Goal: Transaction & Acquisition: Purchase product/service

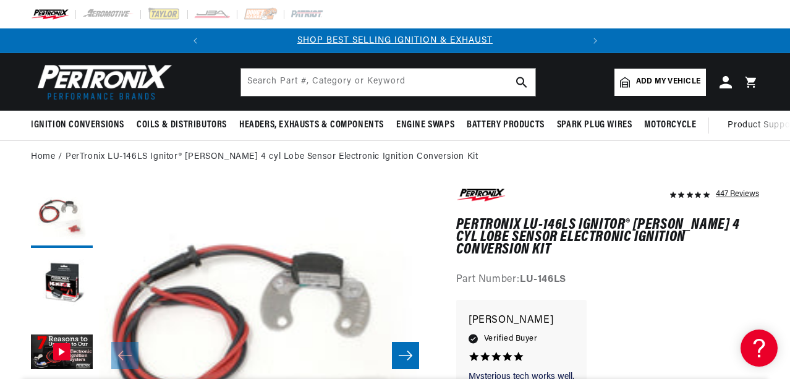
drag, startPoint x: 785, startPoint y: 34, endPoint x: 786, endPoint y: 49, distance: 15.5
click at [786, 49] on slideshow-component "SHOP BEST SELLING IGNITION & EXHAUST FREE SHIPPING ON ORDERS OVER $109" at bounding box center [395, 40] width 790 height 25
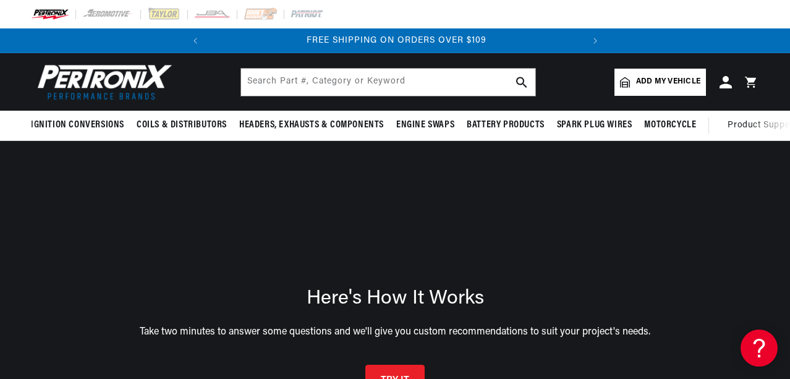
scroll to position [0, 374]
click at [418, 374] on button "TRY IT" at bounding box center [394, 379] width 59 height 33
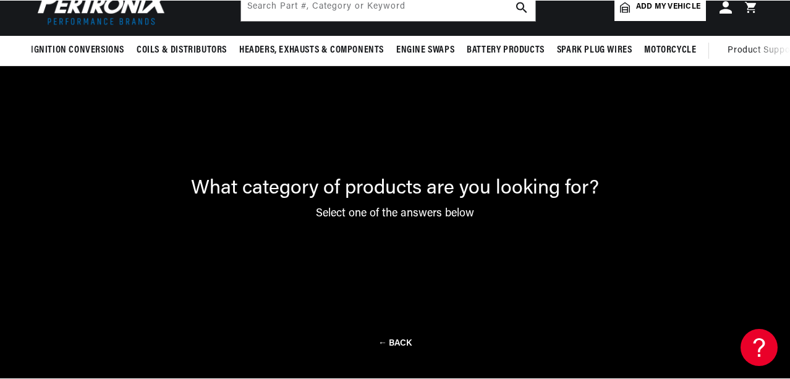
scroll to position [90, 0]
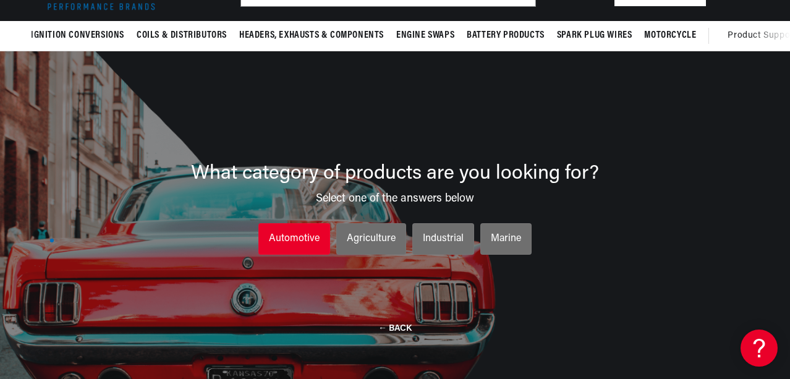
click at [288, 234] on div "Automotive" at bounding box center [294, 239] width 51 height 16
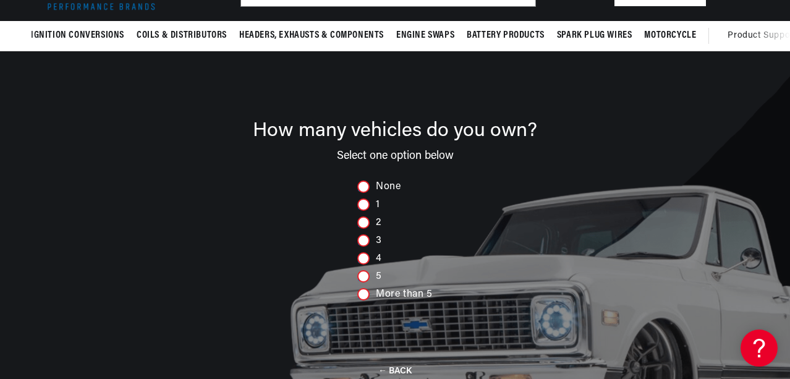
scroll to position [0, 0]
click at [364, 226] on div at bounding box center [363, 222] width 12 height 12
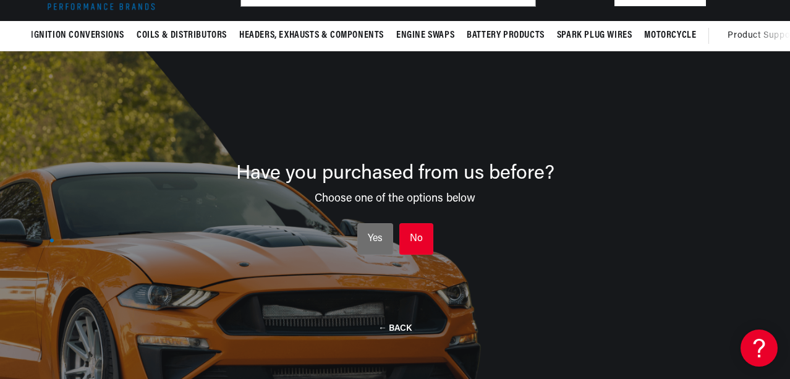
click at [419, 235] on div "No" at bounding box center [416, 239] width 13 height 16
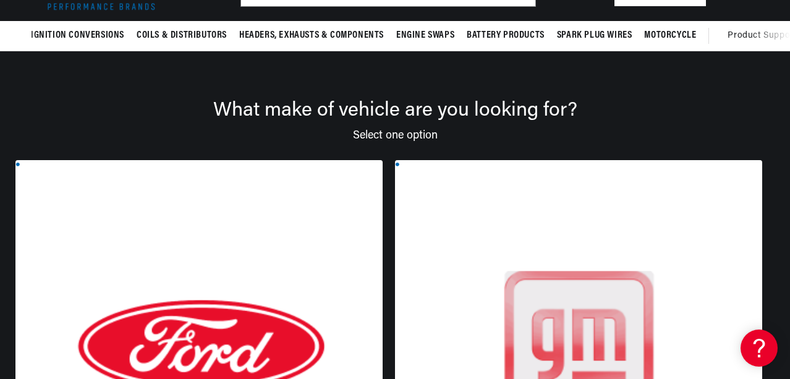
scroll to position [0, 374]
drag, startPoint x: 788, startPoint y: 156, endPoint x: 789, endPoint y: 244, distance: 87.7
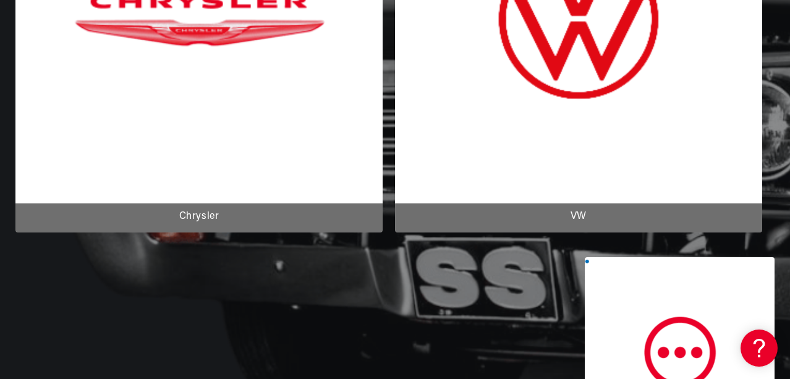
scroll to position [503, 0]
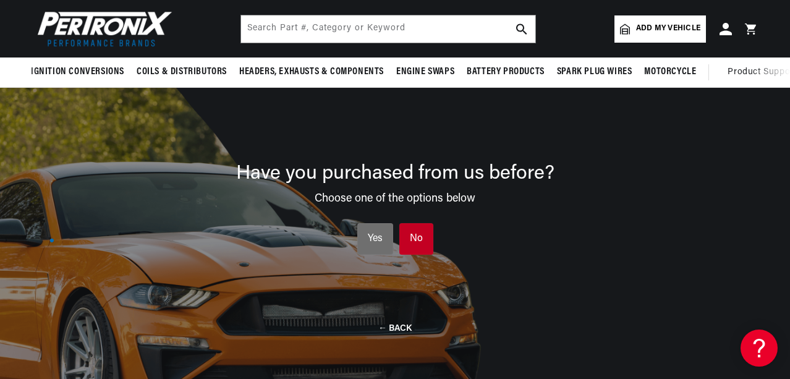
scroll to position [0, 374]
click at [421, 238] on div "No" at bounding box center [416, 239] width 13 height 16
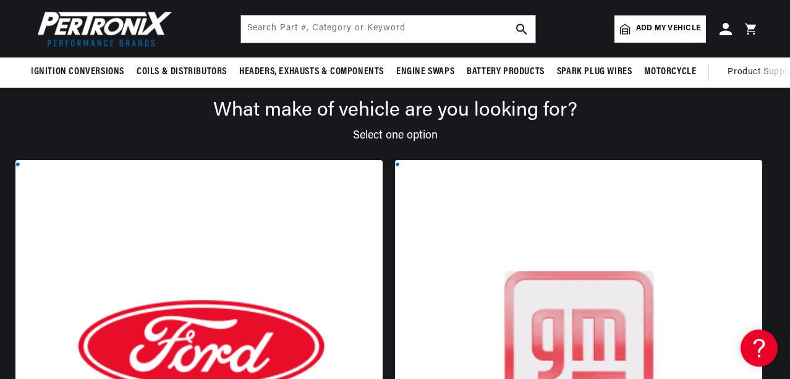
scroll to position [421, 0]
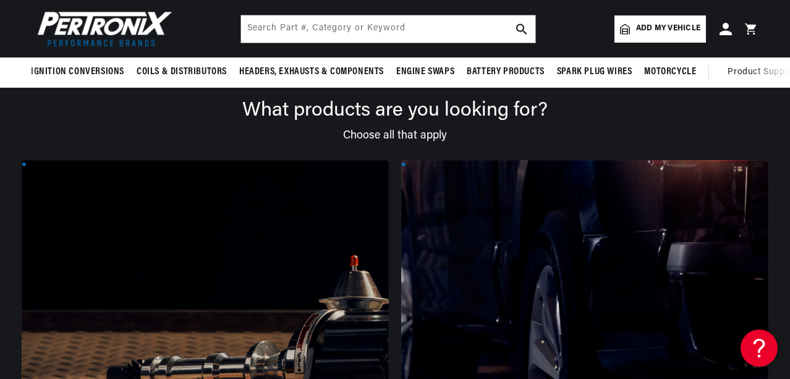
scroll to position [0, 374]
drag, startPoint x: 789, startPoint y: 99, endPoint x: 786, endPoint y: 211, distance: 111.2
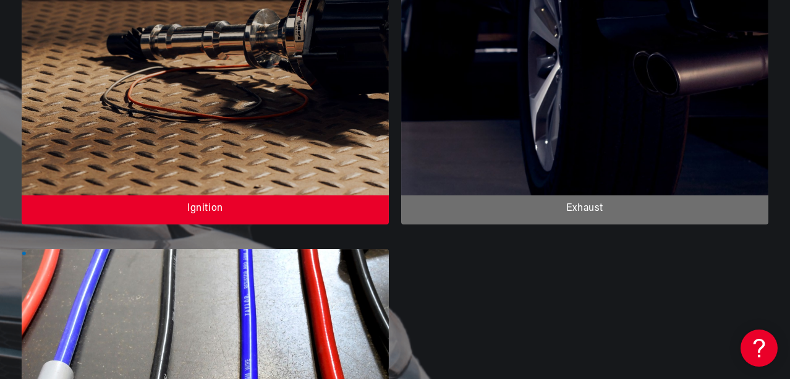
click at [170, 39] on div at bounding box center [205, 26] width 367 height 396
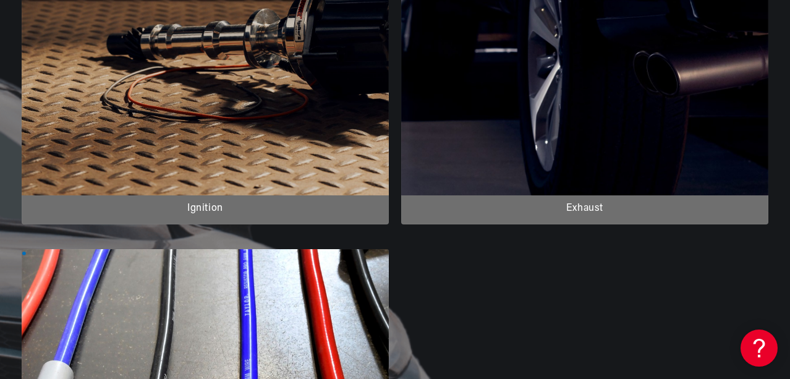
scroll to position [0, 0]
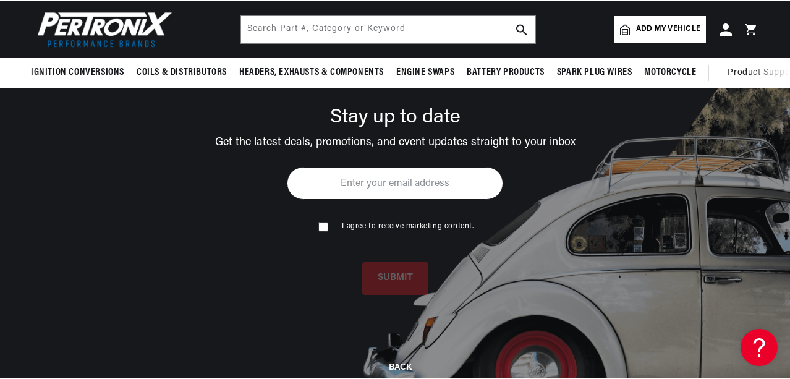
scroll to position [90, 0]
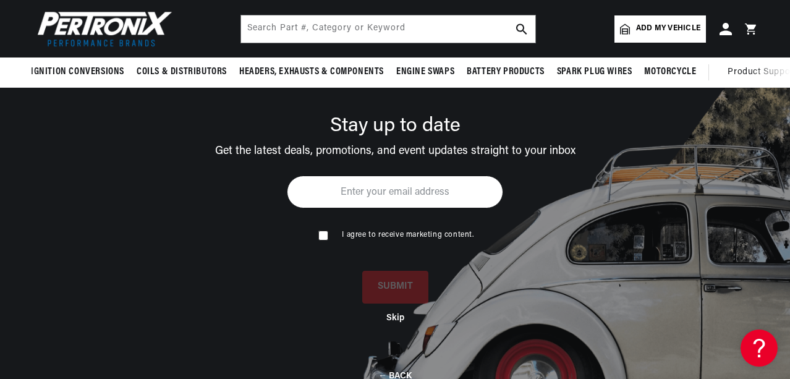
click at [330, 193] on input "email" at bounding box center [395, 191] width 216 height 33
click at [302, 195] on input "email" at bounding box center [395, 191] width 216 height 33
type input "charlesagro@yahoo.com"
click at [322, 238] on input "checkbox" at bounding box center [322, 234] width 8 height 8
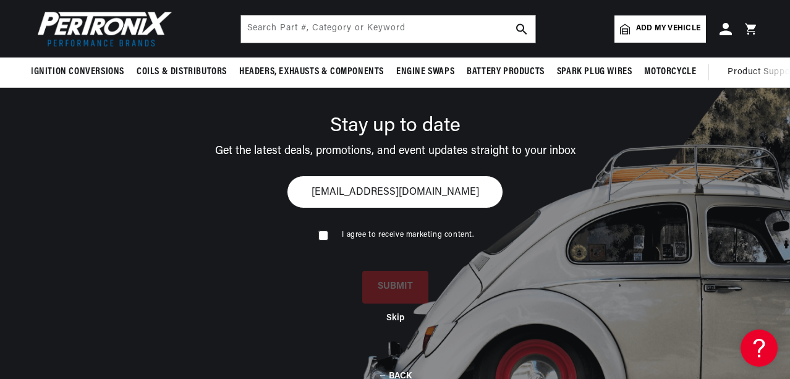
checkbox input "true"
click at [392, 292] on button "SUBMIT" at bounding box center [395, 285] width 66 height 33
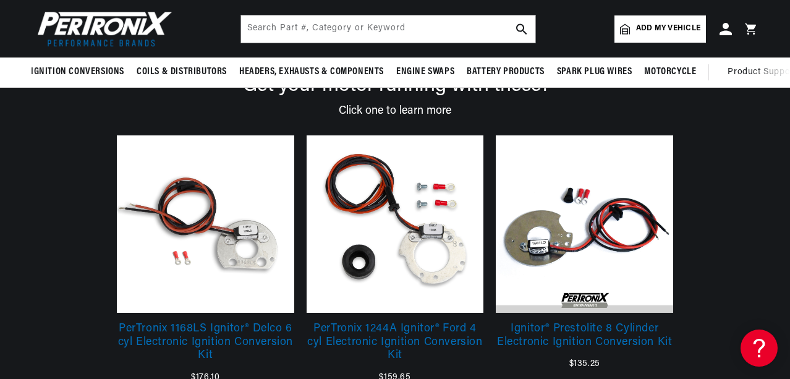
drag, startPoint x: 788, startPoint y: 147, endPoint x: 790, endPoint y: 176, distance: 29.1
click at [789, 172] on html "Skip to content Your cart Your cart is empty Get the right parts the first time…" at bounding box center [395, 99] width 790 height 379
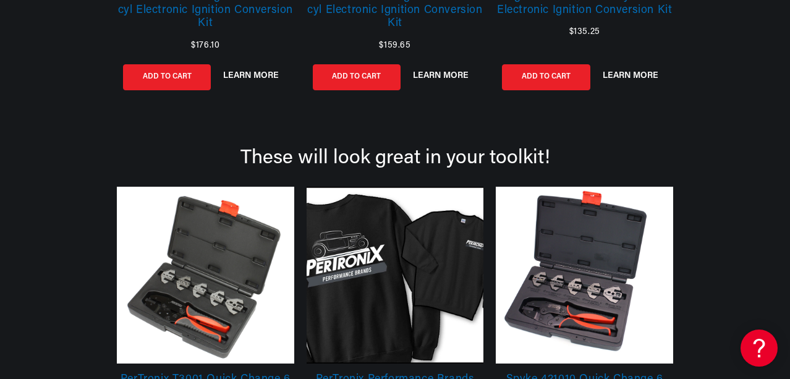
click at [787, 49] on div "Get your motor running with these! Click one to learn more PerTronix 1168LS Ign…" at bounding box center [395, 102] width 790 height 764
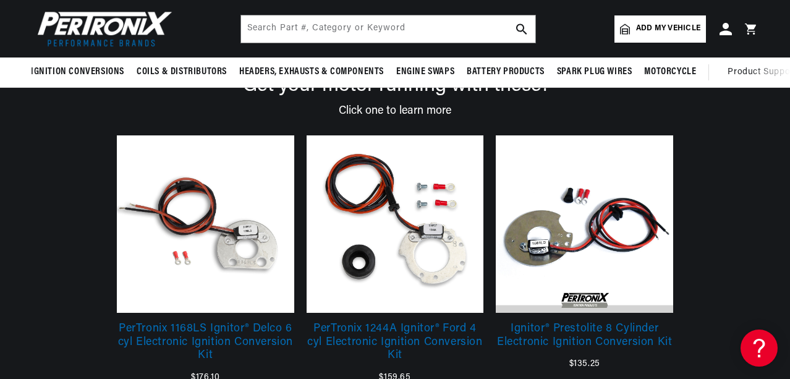
scroll to position [0, 374]
click at [426, 216] on link at bounding box center [394, 223] width 177 height 177
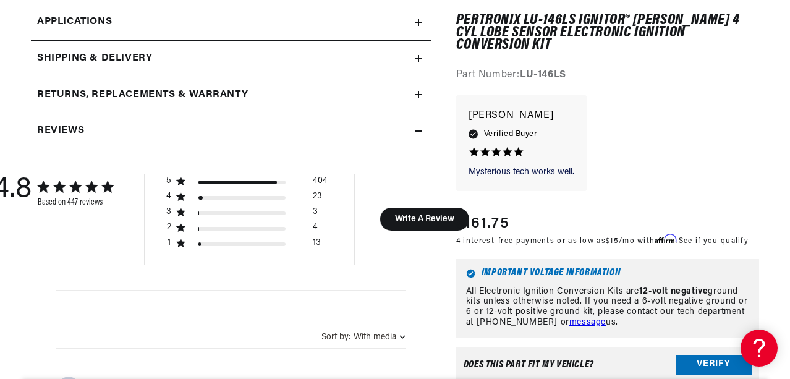
scroll to position [660, 0]
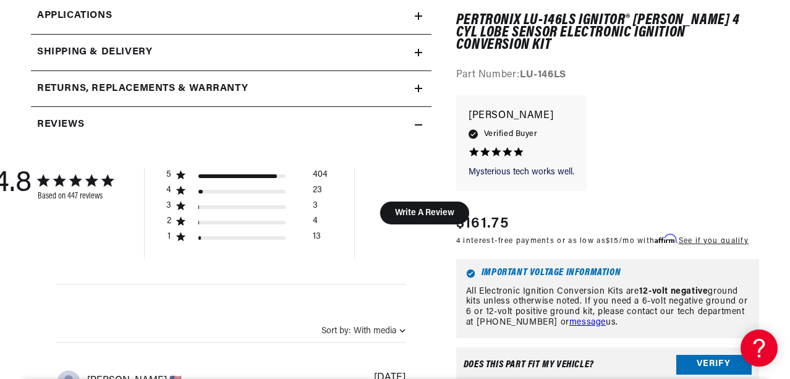
click at [418, 53] on icon at bounding box center [418, 53] width 7 height 0
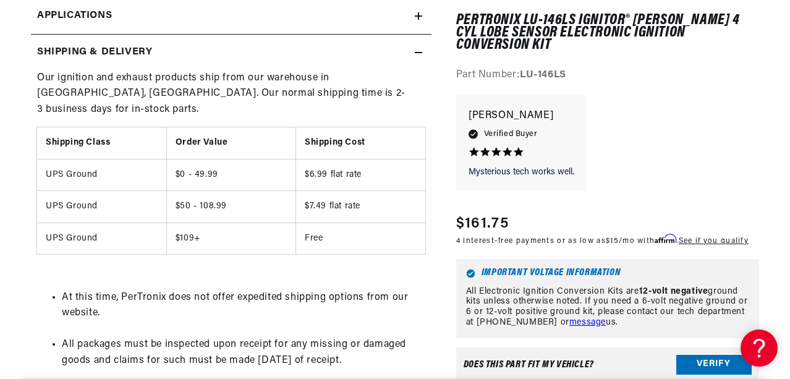
scroll to position [0, 374]
click at [702, 355] on button "Verify" at bounding box center [713, 365] width 75 height 20
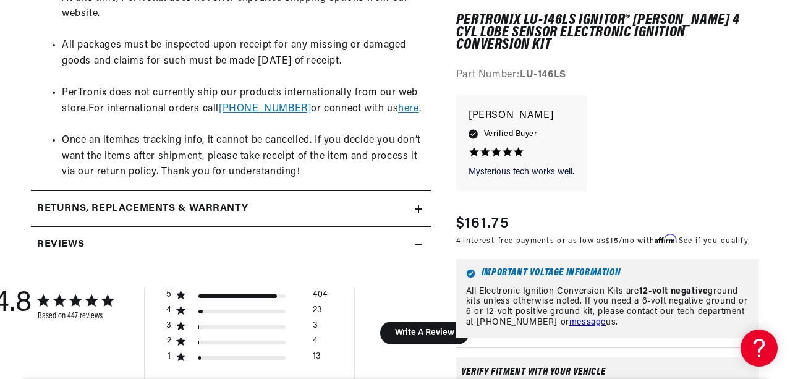
scroll to position [0, 0]
drag, startPoint x: 720, startPoint y: 214, endPoint x: 707, endPoint y: 140, distance: 74.6
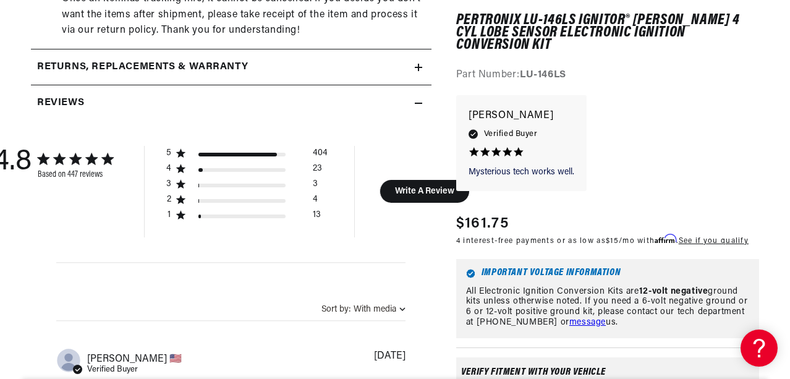
drag, startPoint x: 788, startPoint y: 75, endPoint x: 790, endPoint y: 139, distance: 63.7
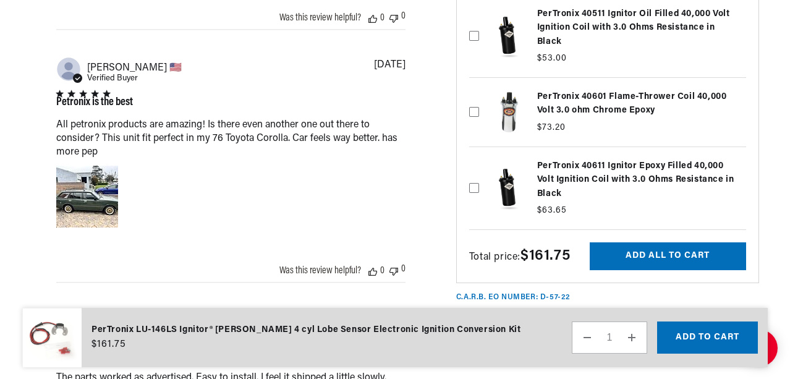
scroll to position [2427, 0]
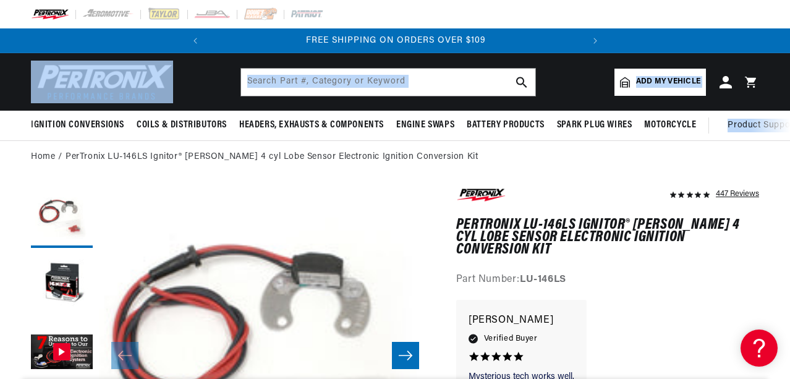
scroll to position [0, 42]
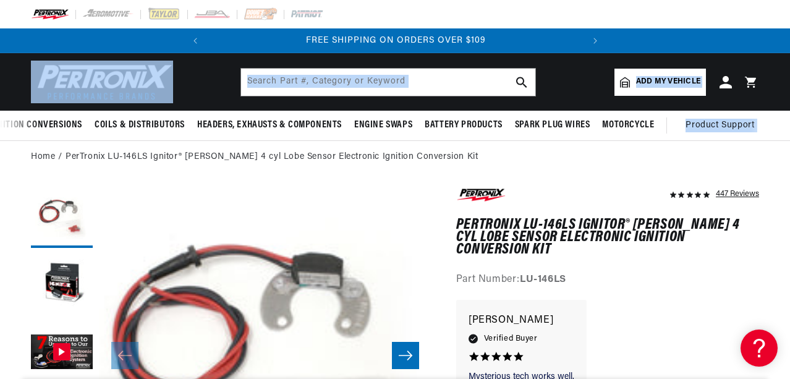
drag, startPoint x: 788, startPoint y: 91, endPoint x: 788, endPoint y: 116, distance: 24.7
click at [788, 116] on sticky-header "Ignition Conversions Shop by Feature Ignitor© The Original Ignitor© Ignitor© II…" at bounding box center [395, 97] width 790 height 88
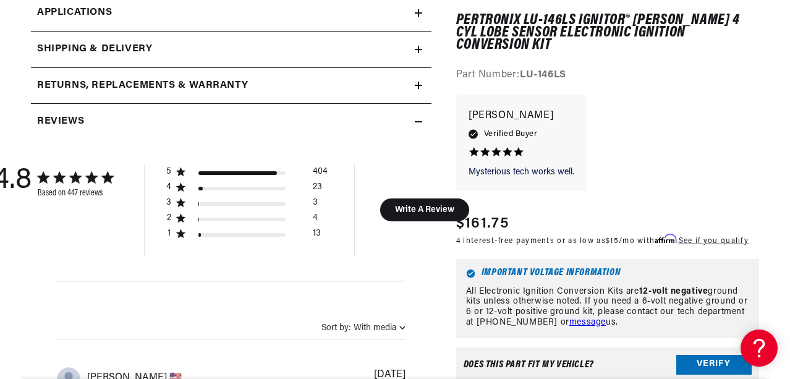
scroll to position [995, 0]
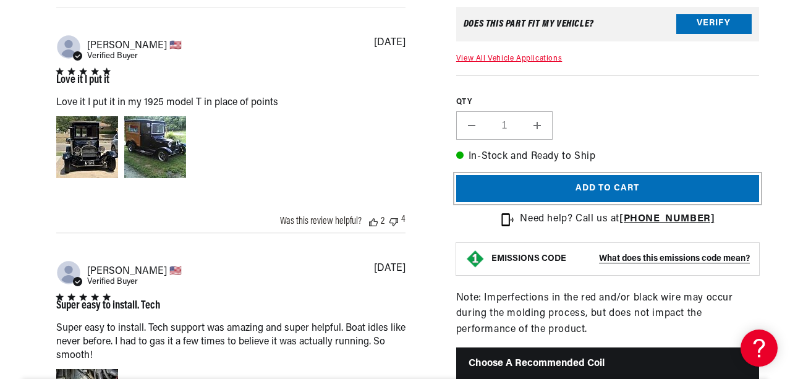
click at [616, 202] on button "Add to cart" at bounding box center [607, 189] width 303 height 28
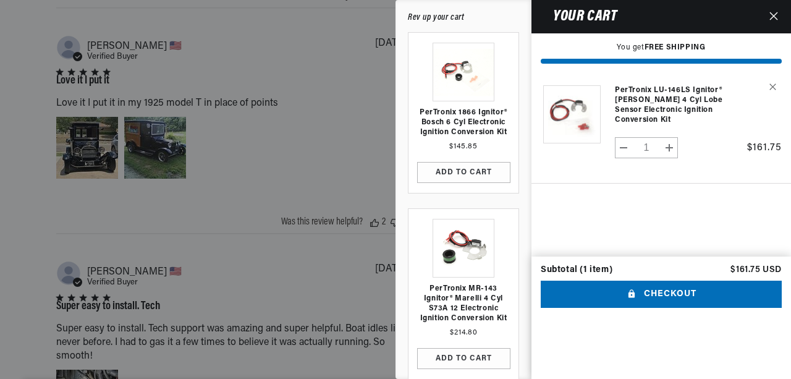
scroll to position [0, 0]
click at [544, 320] on shop-pay-wallet-button "Your cart" at bounding box center [542, 315] width 3 height 10
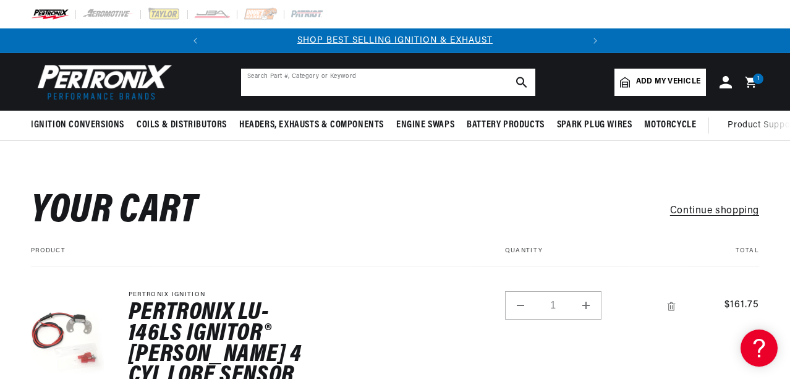
click at [318, 85] on input "text" at bounding box center [388, 82] width 294 height 27
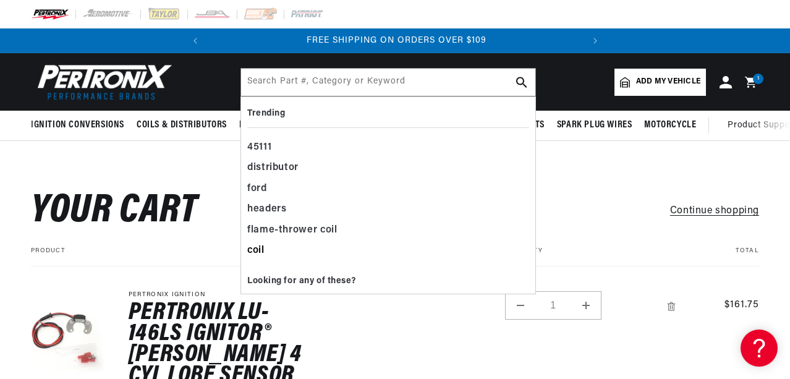
click at [256, 248] on div "coil" at bounding box center [388, 250] width 282 height 21
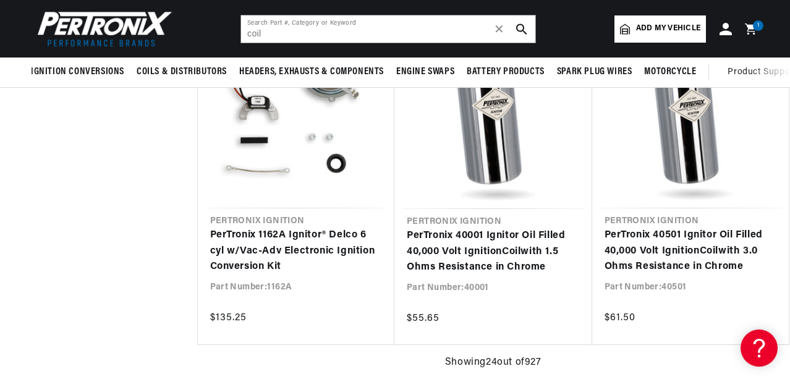
scroll to position [2550, 0]
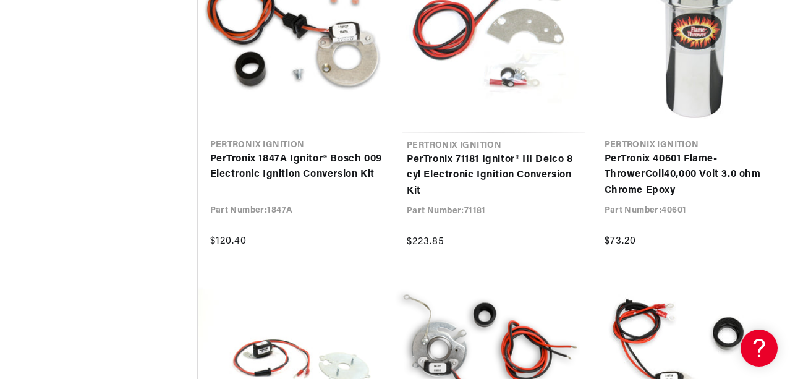
scroll to position [2968, 0]
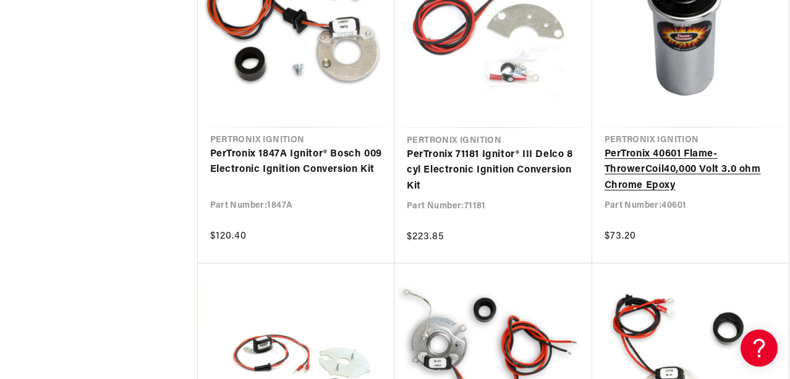
click at [665, 167] on link "PerTronix 40601 Flame-Thrower Coil 40,000 Volt 3.0 ohm Chrome Epoxy" at bounding box center [690, 170] width 172 height 48
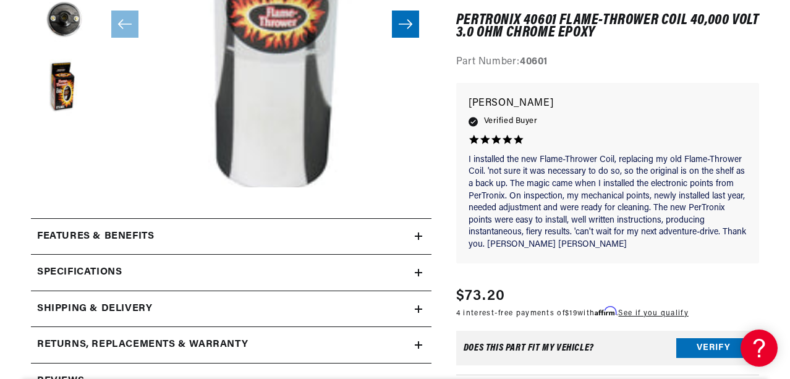
click at [418, 236] on icon at bounding box center [418, 236] width 7 height 0
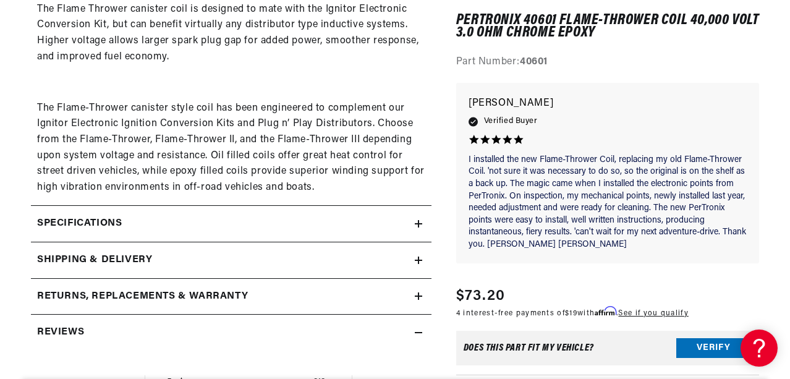
scroll to position [720, 0]
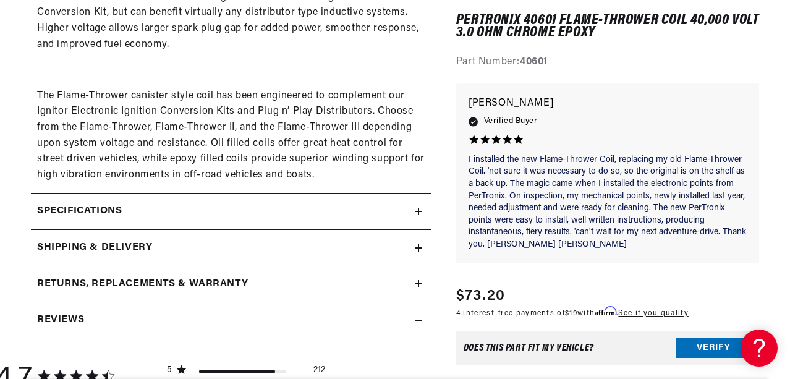
click at [419, 213] on icon at bounding box center [418, 211] width 7 height 7
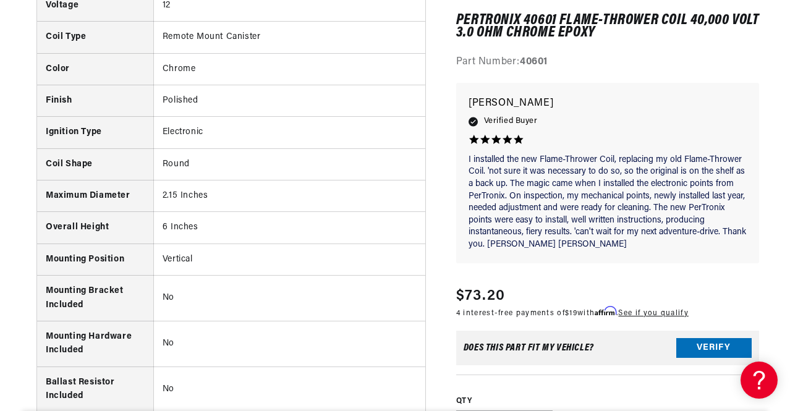
scroll to position [0, 0]
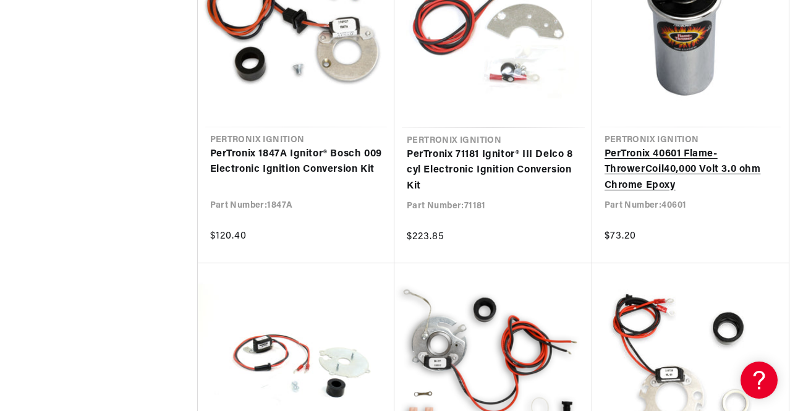
scroll to position [0, 374]
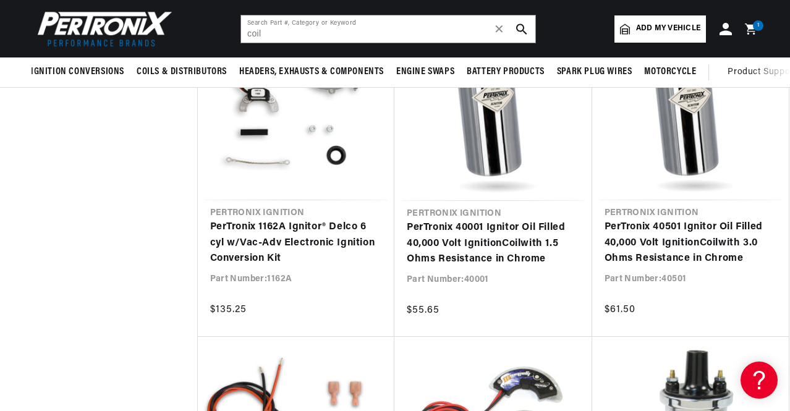
scroll to position [2561, 0]
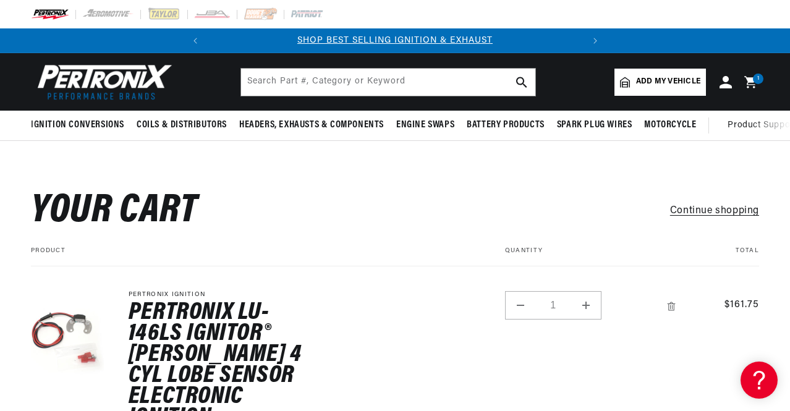
click at [749, 77] on icon at bounding box center [750, 82] width 12 height 12
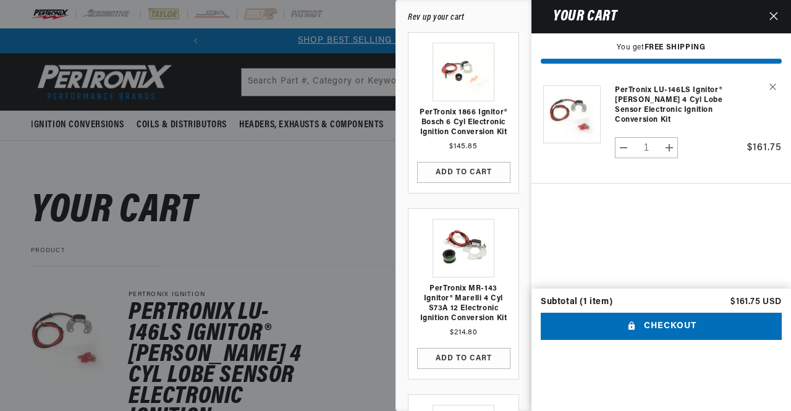
click at [773, 12] on icon "Close" at bounding box center [773, 16] width 9 height 9
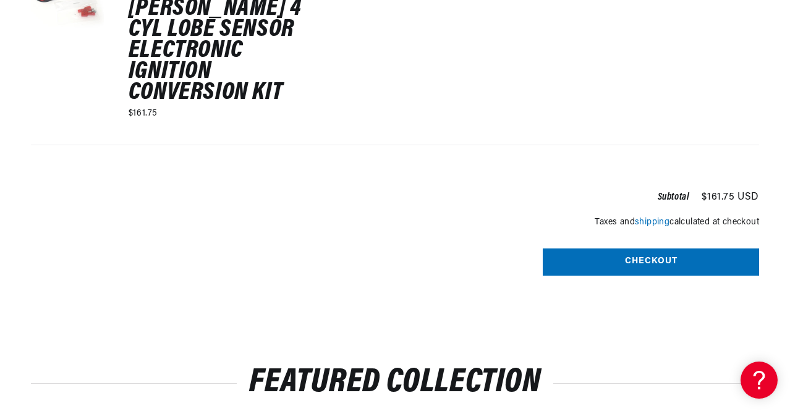
scroll to position [355, 0]
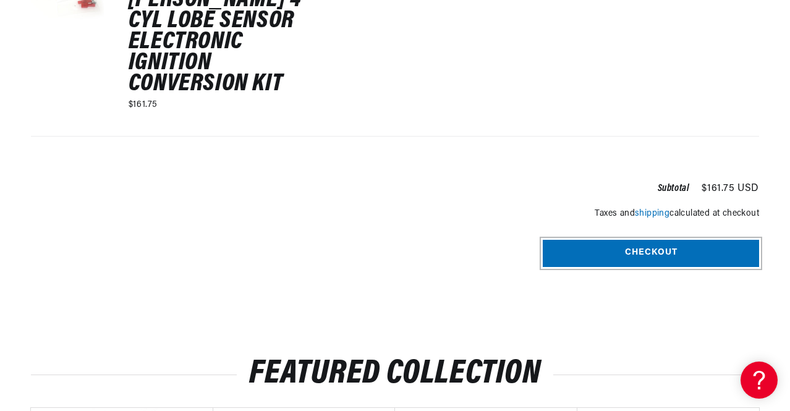
click at [659, 248] on button "Checkout" at bounding box center [650, 254] width 216 height 28
